Goal: Obtain resource: Obtain resource

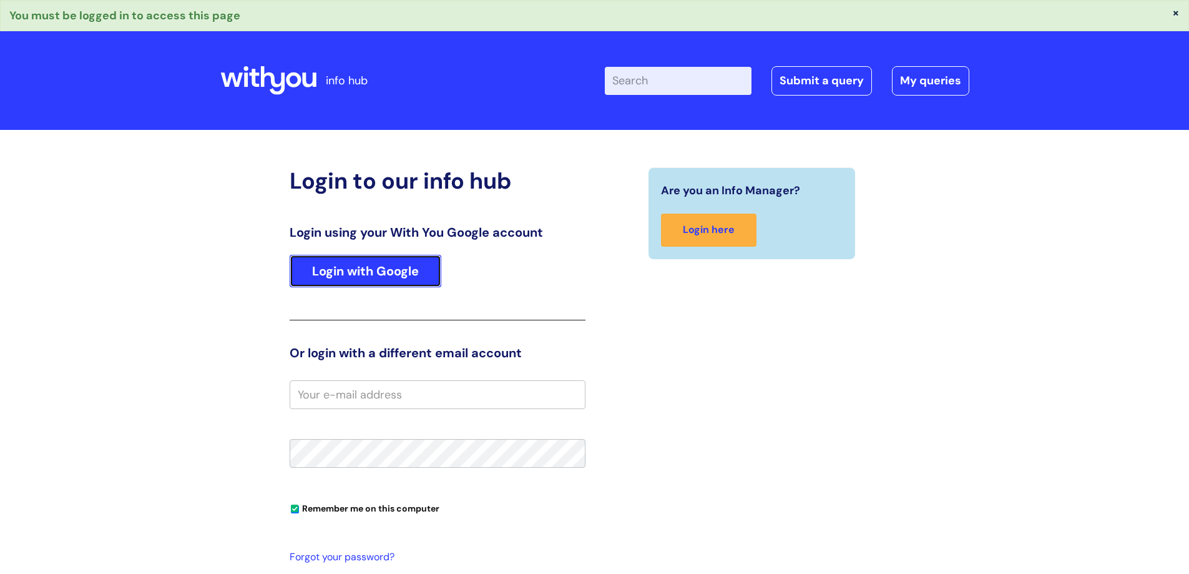
click at [395, 266] on link "Login with Google" at bounding box center [366, 271] width 152 height 32
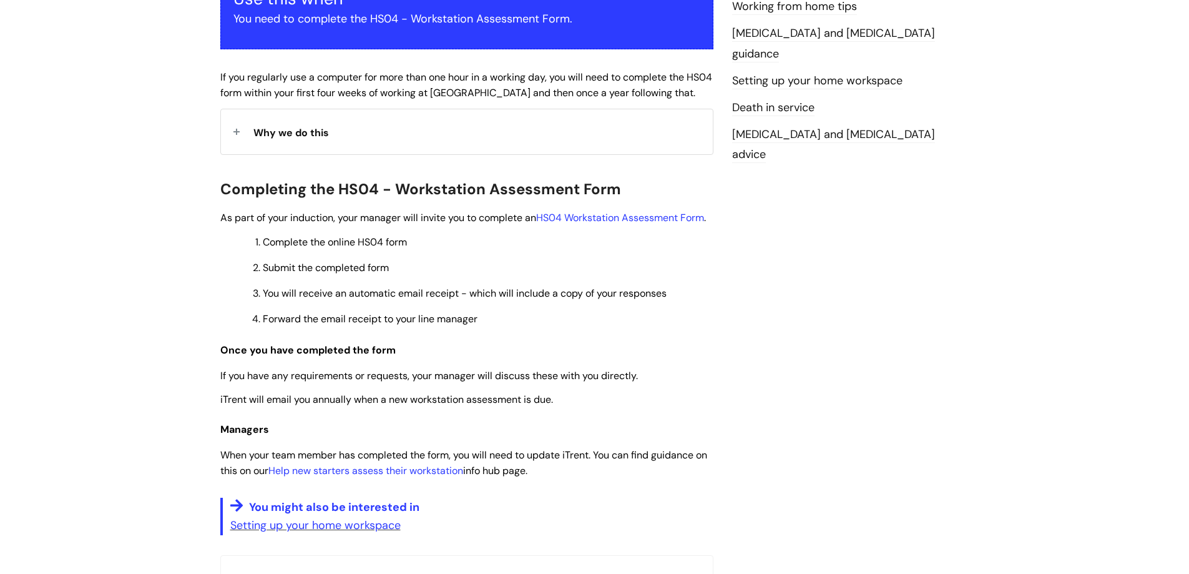
scroll to position [250, 0]
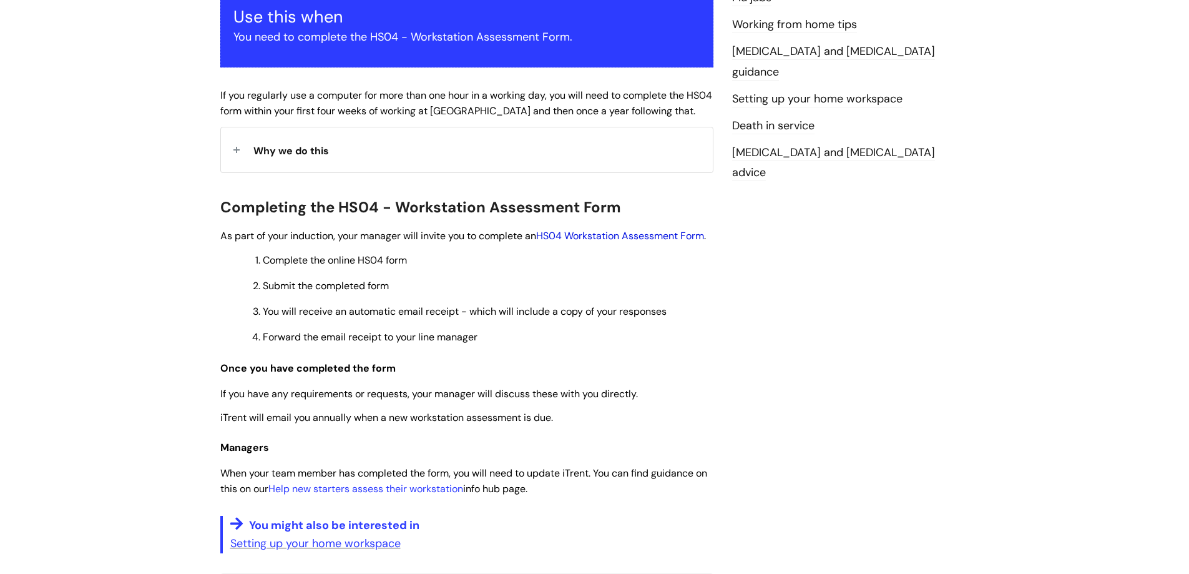
click at [618, 230] on link "HS04 Workstation Assessment Form" at bounding box center [620, 235] width 168 height 13
click at [619, 235] on link "HS04 Workstation Assessment Form" at bounding box center [620, 235] width 168 height 13
